Goal: Task Accomplishment & Management: Complete application form

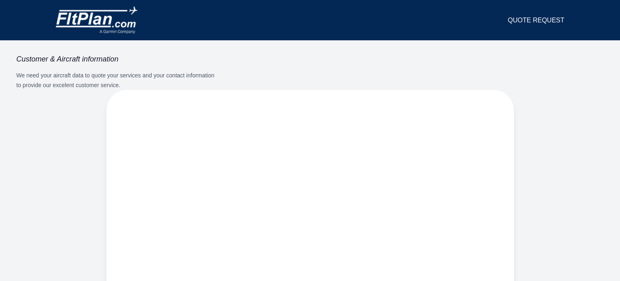
select select "**"
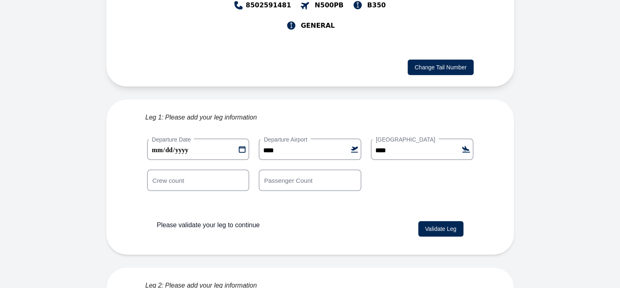
scroll to position [168, 0]
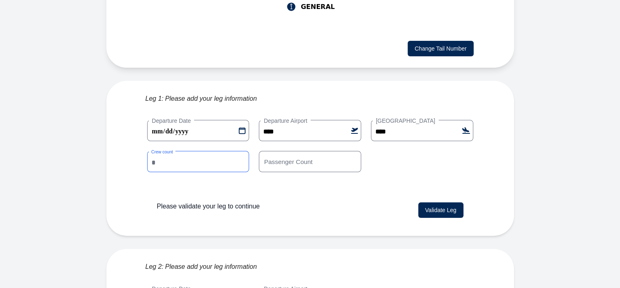
drag, startPoint x: 165, startPoint y: 133, endPoint x: 150, endPoint y: 133, distance: 15.1
click at [150, 151] on input "*" at bounding box center [198, 161] width 102 height 21
type input "*"
drag, startPoint x: 269, startPoint y: 132, endPoint x: 259, endPoint y: 138, distance: 12.1
click at [259, 151] on input "*" at bounding box center [310, 161] width 102 height 21
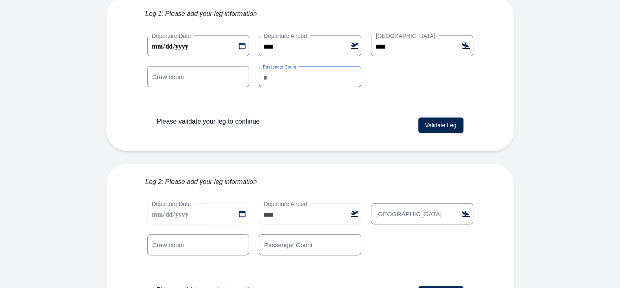
scroll to position [256, 0]
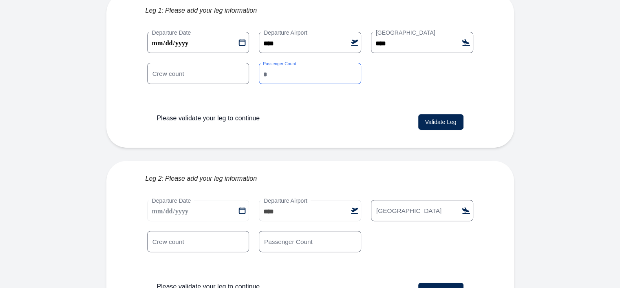
type input "*"
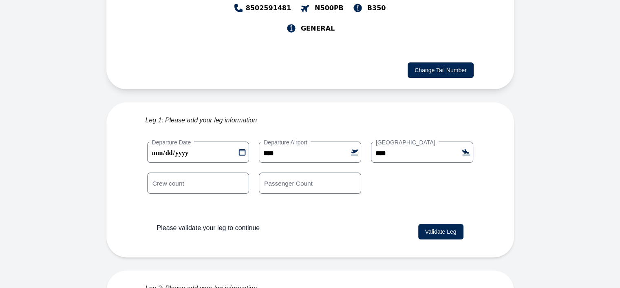
scroll to position [163, 0]
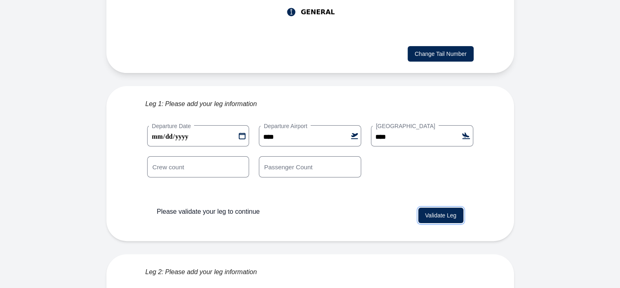
click at [437, 208] on button "Validate Leg" at bounding box center [440, 215] width 45 height 15
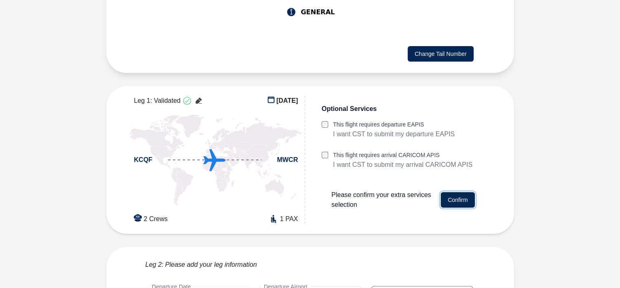
click at [459, 192] on button "Confirm" at bounding box center [458, 199] width 34 height 15
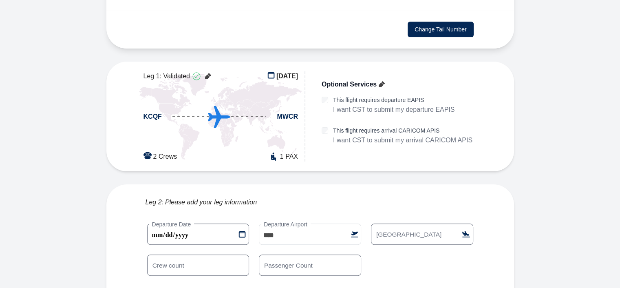
scroll to position [212, 0]
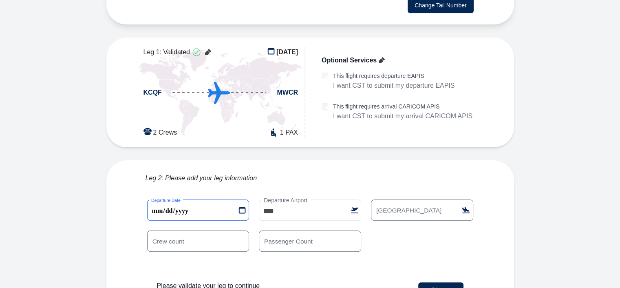
click at [243, 199] on 1 "**********" at bounding box center [198, 209] width 102 height 21
type 1 "**********"
click at [431, 199] on input "[GEOGRAPHIC_DATA]" at bounding box center [422, 209] width 102 height 21
type input "****"
click at [177, 230] on input "*" at bounding box center [198, 240] width 102 height 21
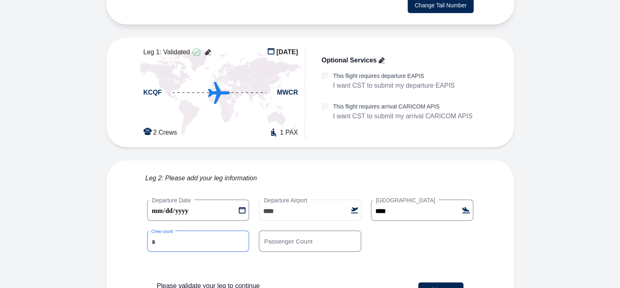
type input "*"
click at [241, 230] on input "*" at bounding box center [198, 240] width 102 height 21
type input "*"
click at [354, 230] on input "*" at bounding box center [310, 240] width 102 height 21
click at [452, 281] on button "Validate Leg" at bounding box center [440, 289] width 45 height 15
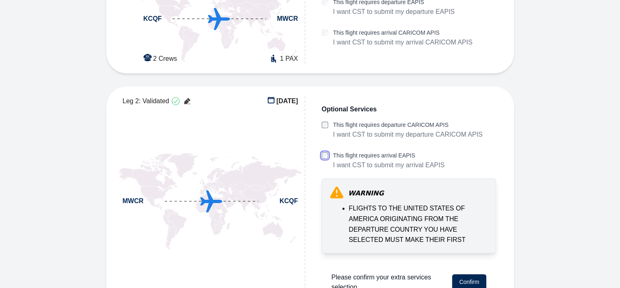
scroll to position [0, 0]
